Goal: Register for event/course

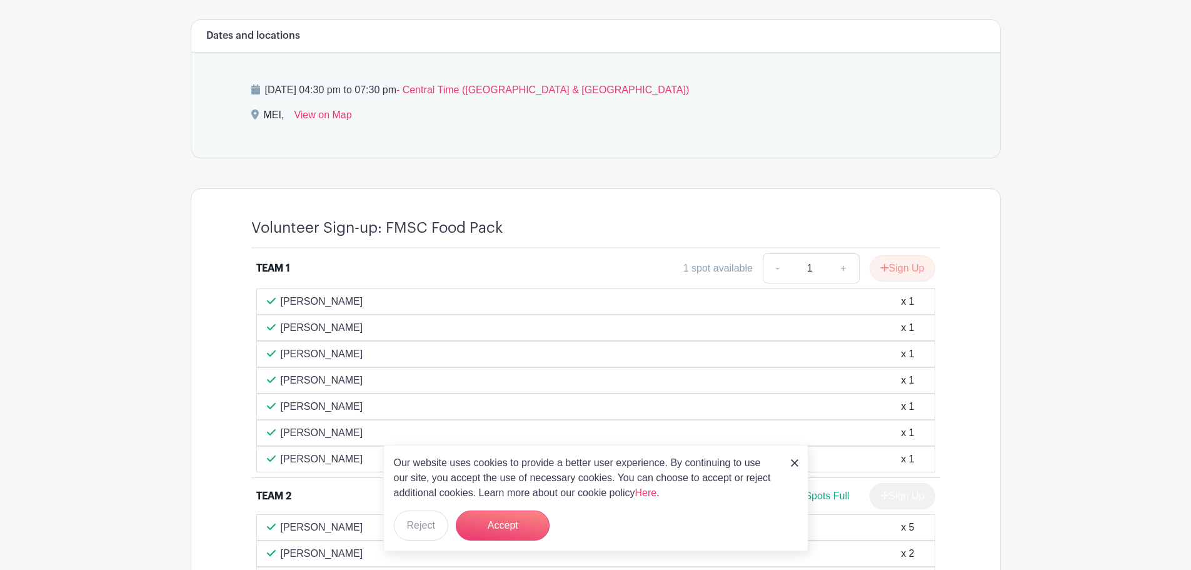
scroll to position [688, 0]
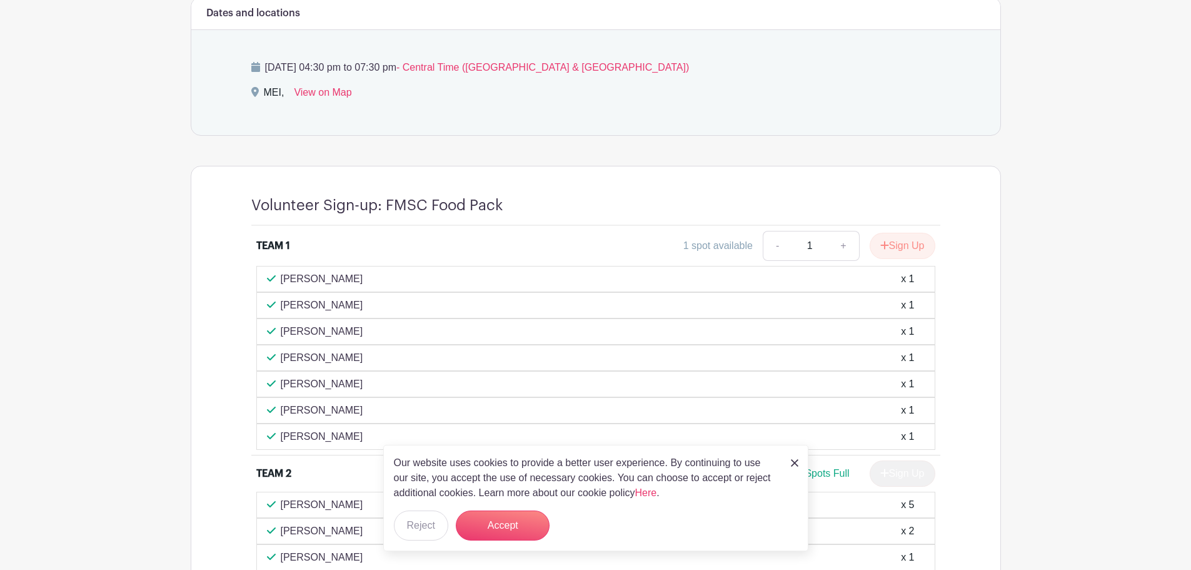
click at [791, 462] on img at bounding box center [795, 463] width 8 height 8
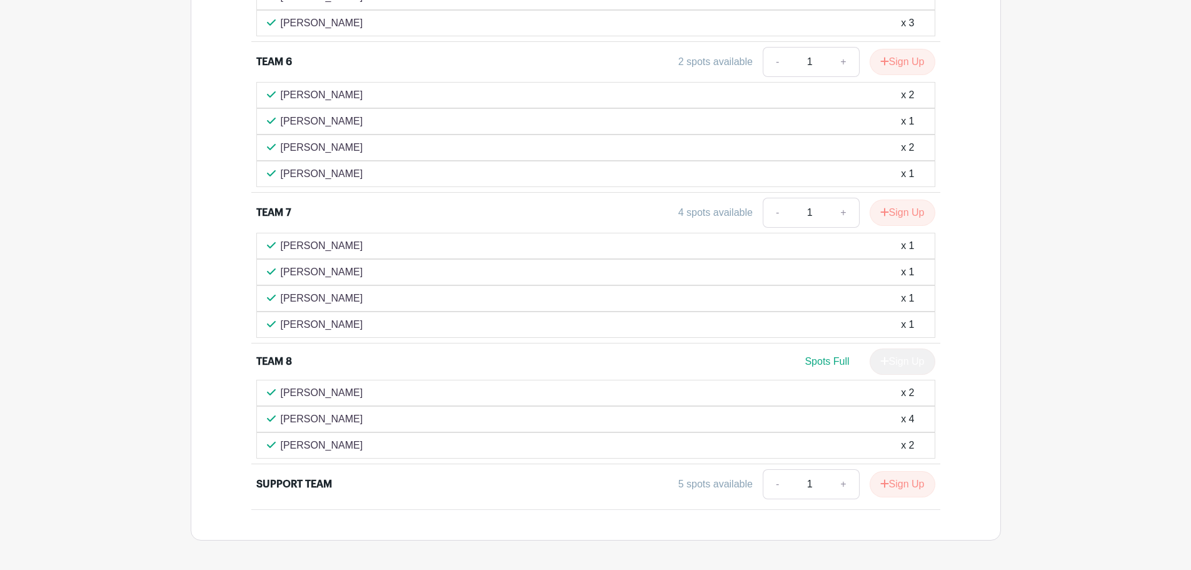
scroll to position [1656, 0]
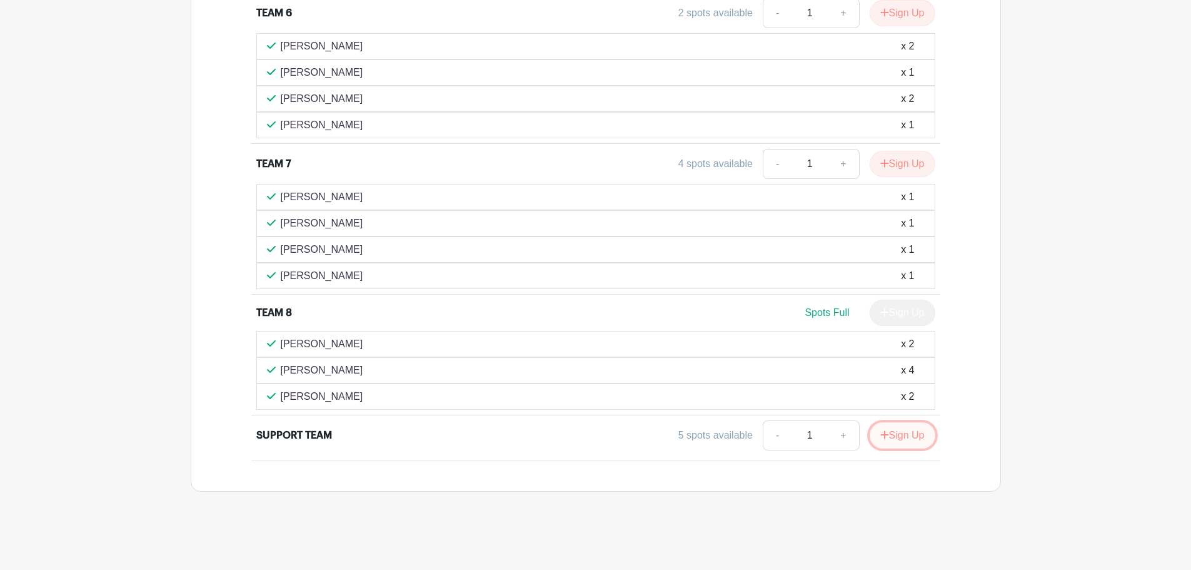
click at [897, 436] on button "Sign Up" at bounding box center [903, 435] width 66 height 26
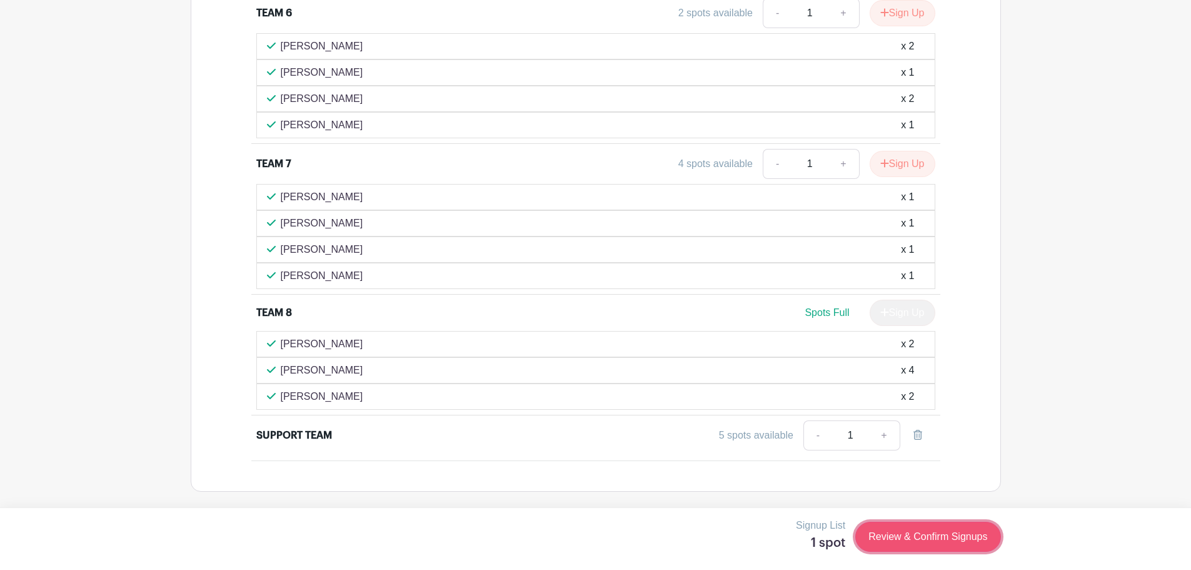
click at [945, 529] on link "Review & Confirm Signups" at bounding box center [928, 537] width 145 height 30
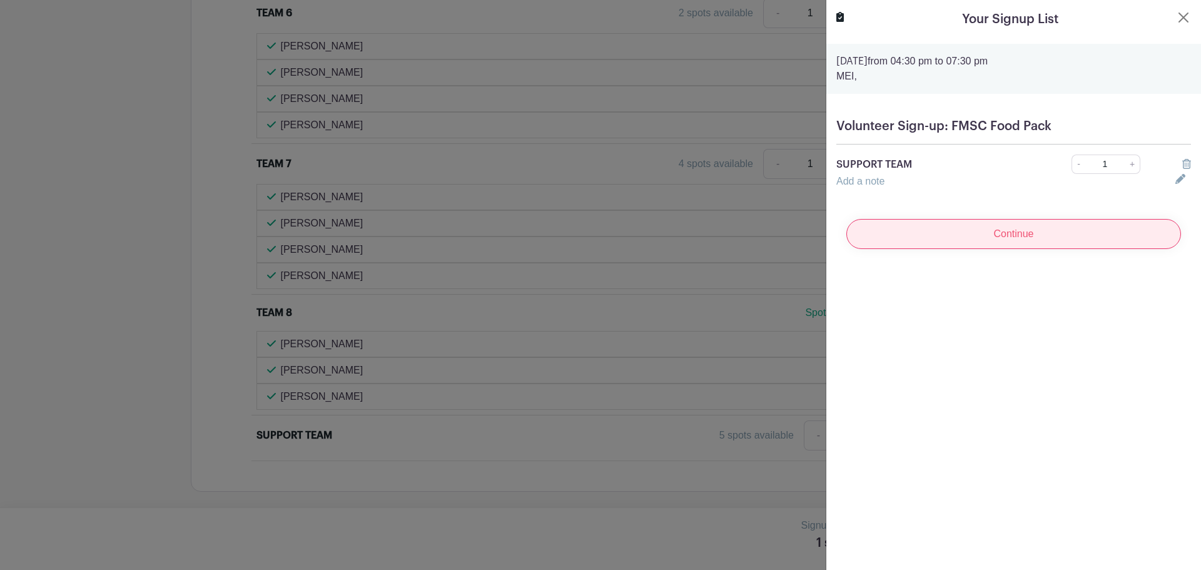
click at [970, 228] on input "Continue" at bounding box center [1013, 234] width 335 height 30
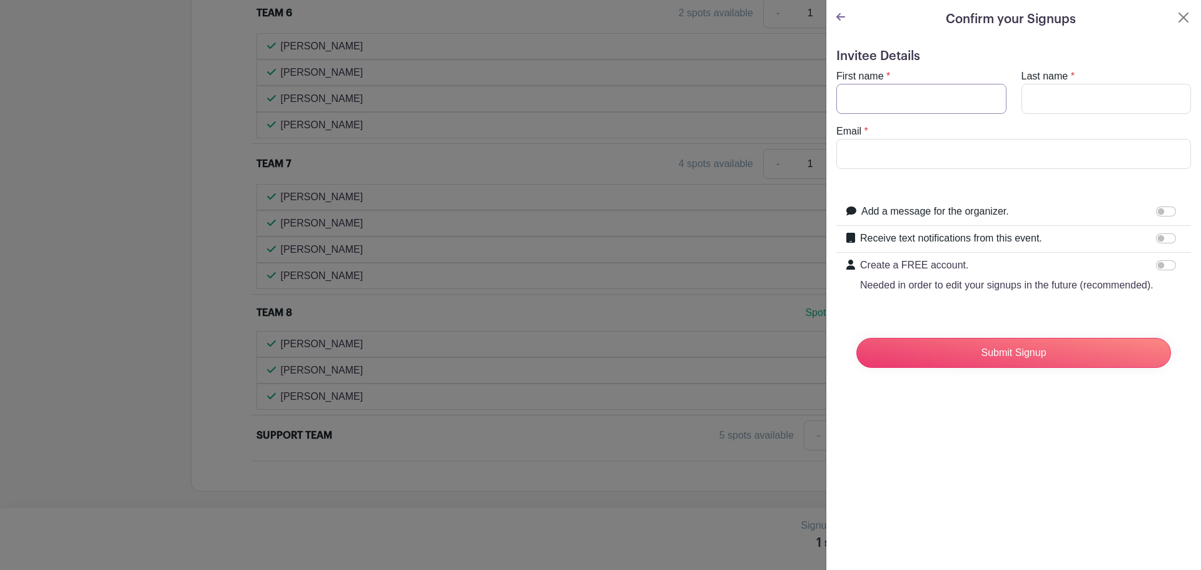
click at [904, 104] on input "First name" at bounding box center [921, 99] width 170 height 30
type input "[PERSON_NAME]"
type input "c"
type input "[PERSON_NAME][EMAIL_ADDRESS][PERSON_NAME][DOMAIN_NAME]"
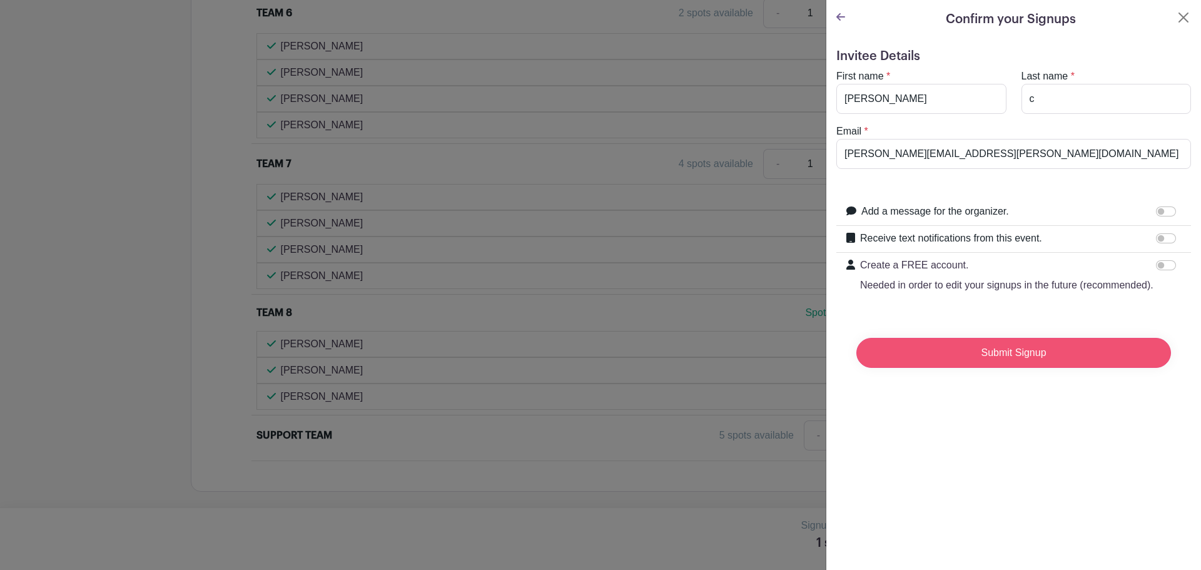
click at [1068, 368] on input "Submit Signup" at bounding box center [1013, 353] width 315 height 30
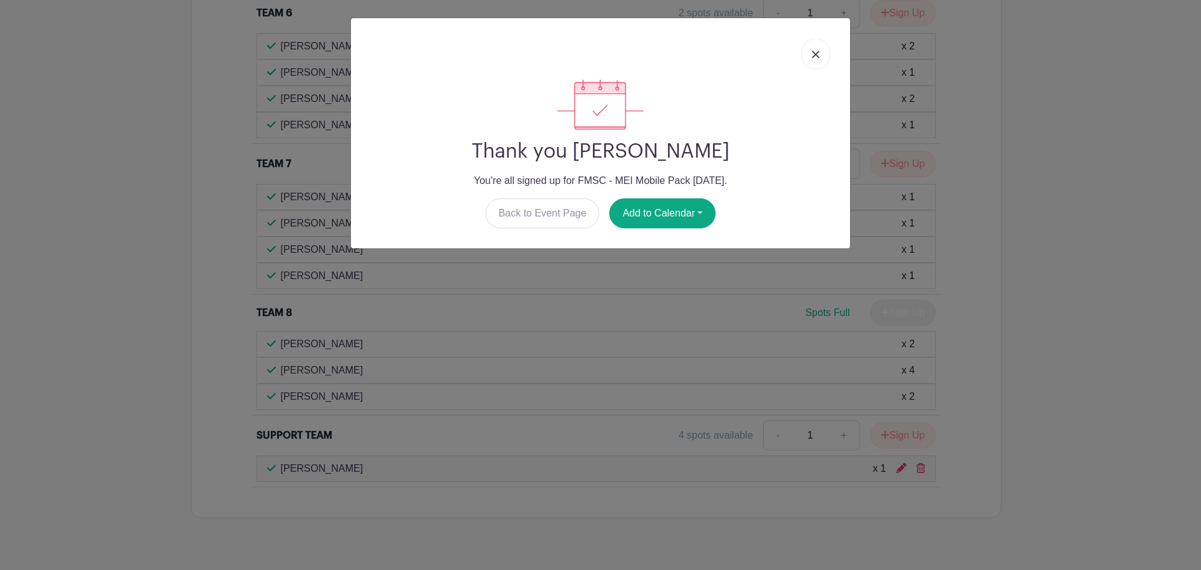
click at [819, 56] on link at bounding box center [815, 53] width 29 height 31
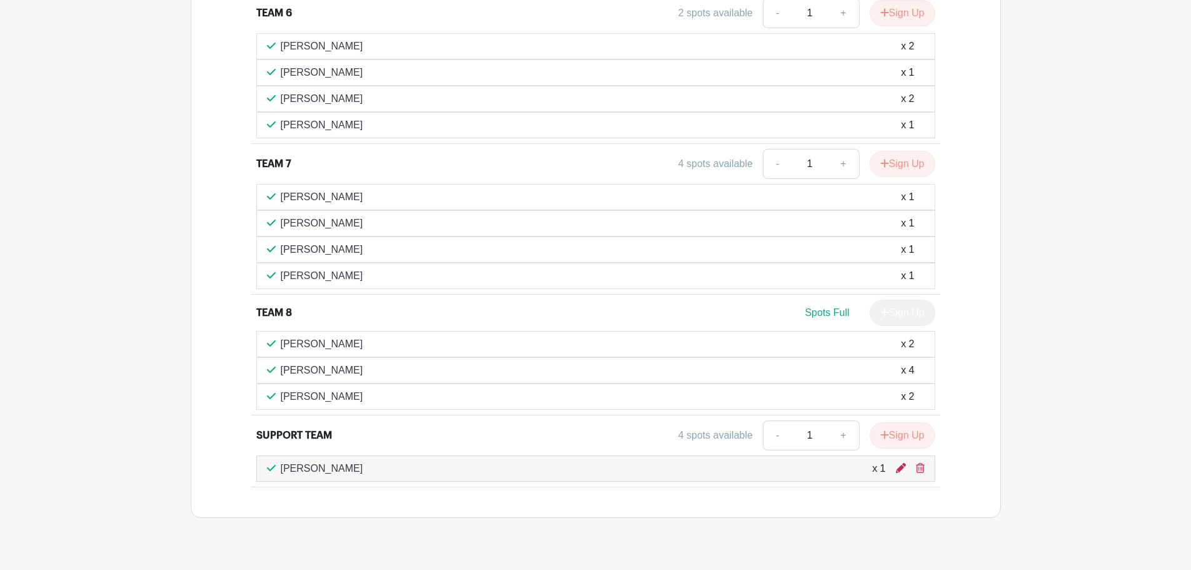
click at [904, 468] on icon at bounding box center [901, 468] width 10 height 10
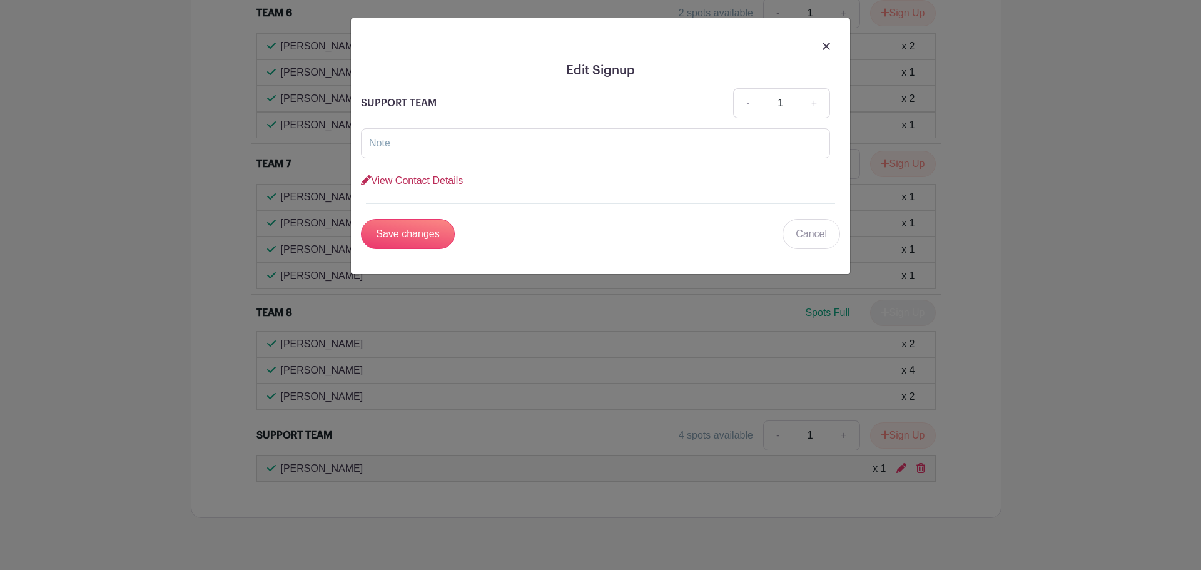
click at [437, 179] on link "View Contact Details" at bounding box center [412, 180] width 102 height 11
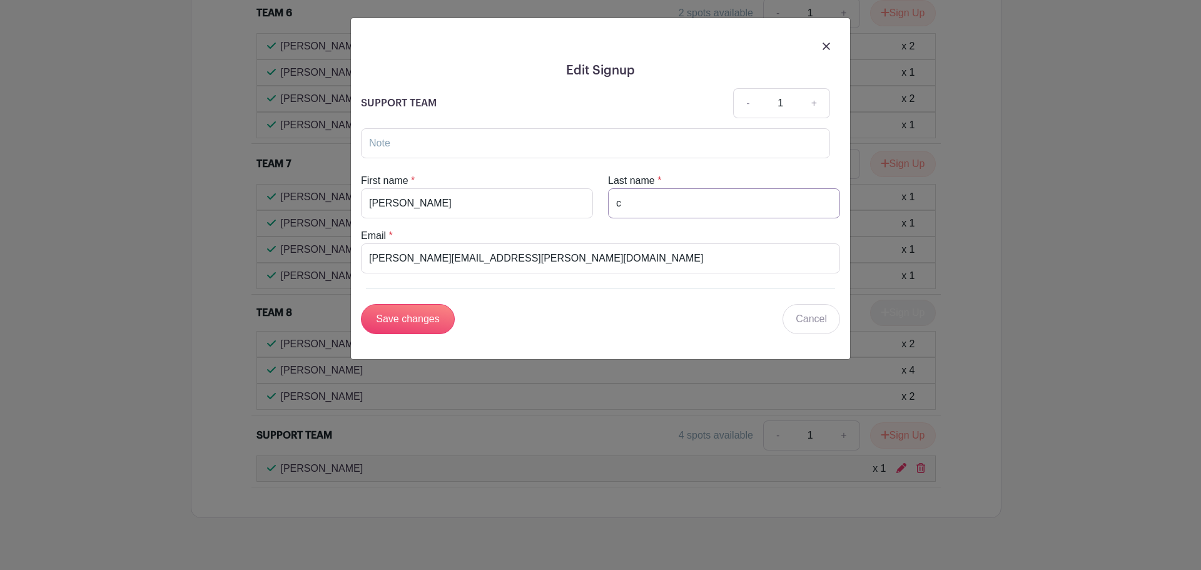
click at [657, 195] on input "c" at bounding box center [724, 203] width 232 height 30
type input "[PERSON_NAME]"
click at [423, 315] on input "Save changes" at bounding box center [408, 319] width 94 height 30
